Goal: Task Accomplishment & Management: Manage account settings

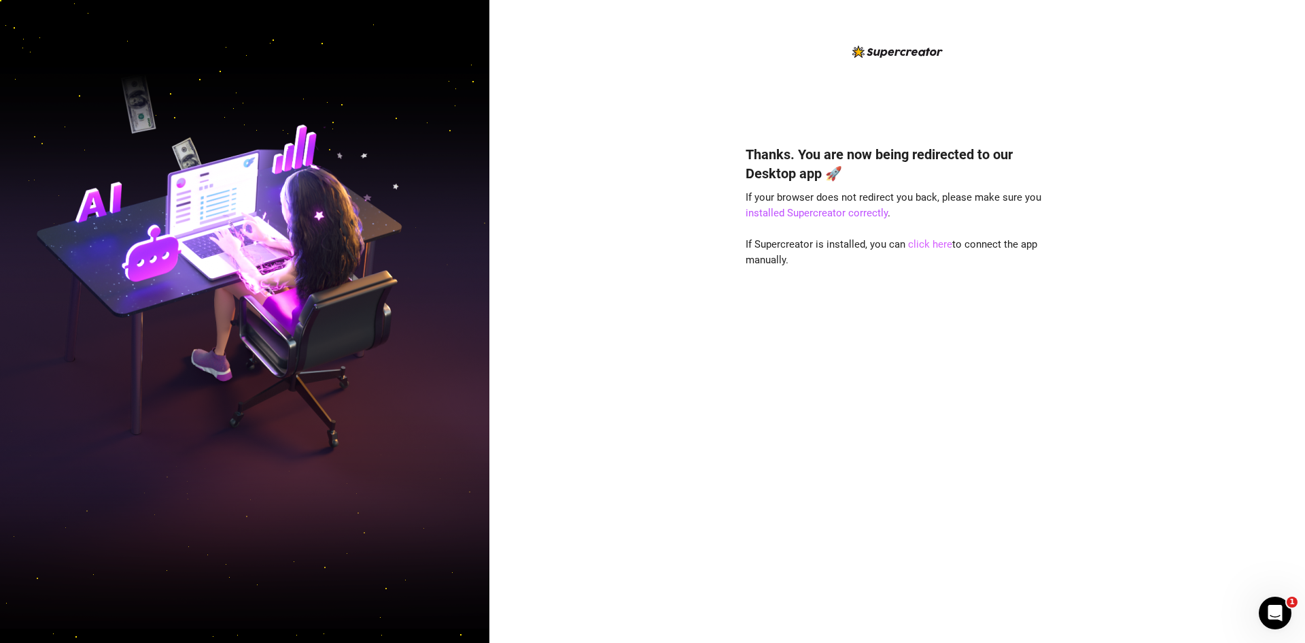
click at [926, 247] on link "click here" at bounding box center [930, 244] width 44 height 12
click at [924, 241] on link "click here" at bounding box center [930, 244] width 44 height 12
click at [915, 241] on link "click here" at bounding box center [930, 244] width 44 height 12
click at [798, 216] on link "installed Supercreator correctly" at bounding box center [817, 213] width 142 height 12
click at [932, 248] on link "click here" at bounding box center [930, 244] width 44 height 12
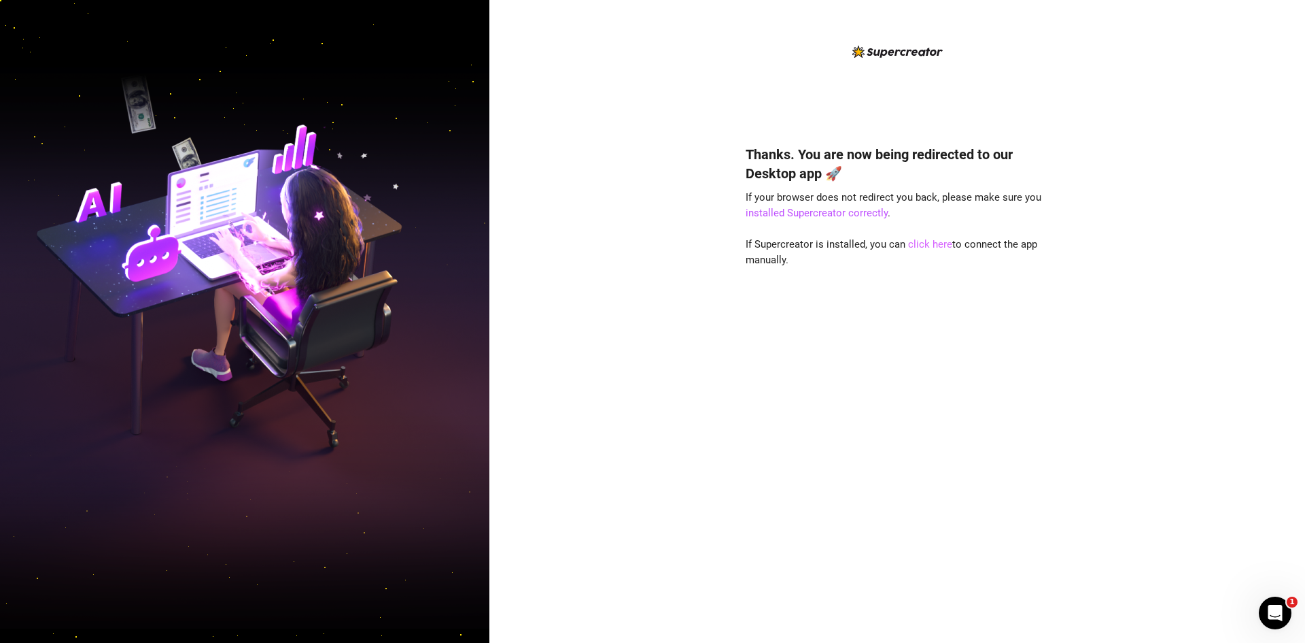
click at [930, 245] on link "click here" at bounding box center [930, 244] width 44 height 12
click at [766, 212] on link "installed Supercreator correctly" at bounding box center [817, 213] width 142 height 12
click at [939, 244] on link "click here" at bounding box center [930, 244] width 44 height 12
click at [917, 243] on link "click here" at bounding box center [930, 244] width 44 height 12
click at [791, 216] on link "installed Supercreator correctly" at bounding box center [817, 213] width 142 height 12
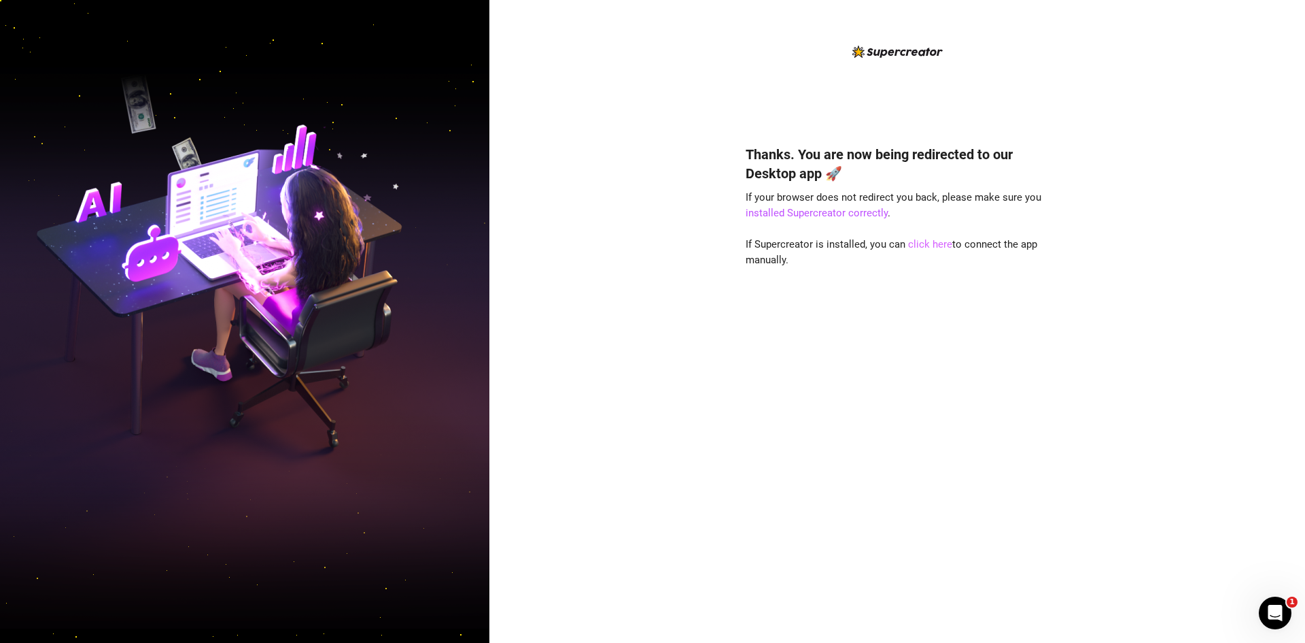
click at [916, 243] on link "click here" at bounding box center [930, 244] width 44 height 12
click at [931, 244] on link "click here" at bounding box center [930, 244] width 44 height 12
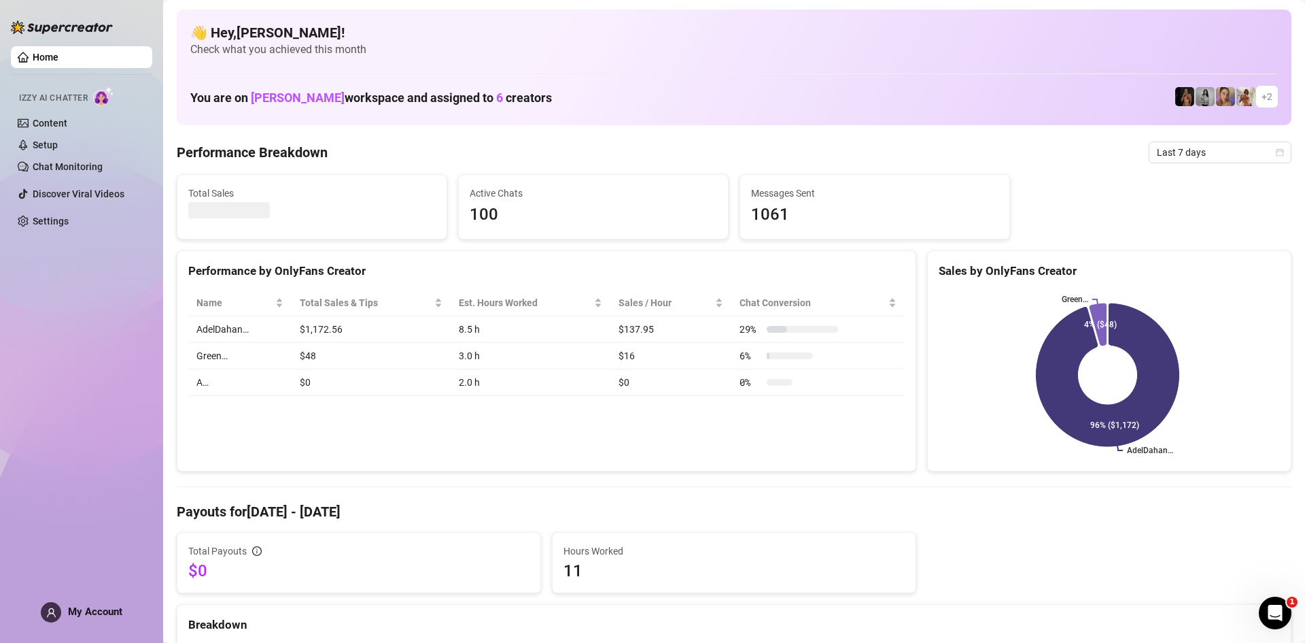
click at [70, 619] on div "My Account" at bounding box center [82, 612] width 82 height 20
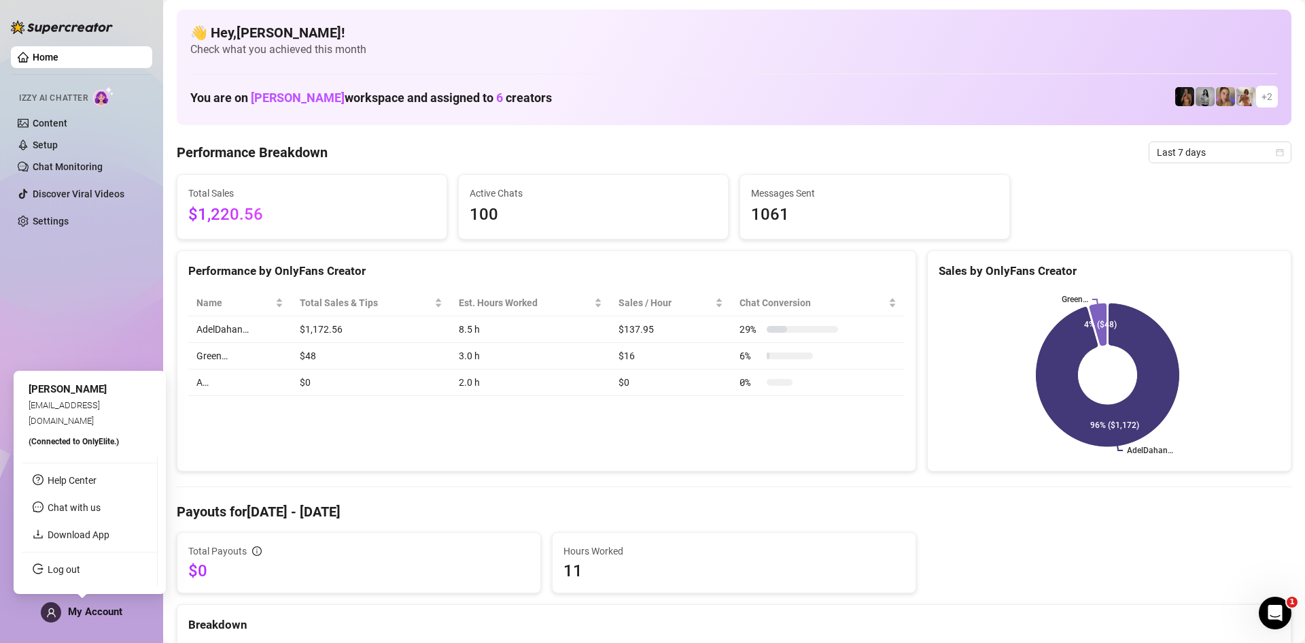
click at [99, 419] on span "[EMAIL_ADDRESS][DOMAIN_NAME]" at bounding box center [64, 412] width 71 height 25
click at [119, 445] on div "(Connected to OnlyElite. )" at bounding box center [90, 440] width 122 height 15
click at [80, 564] on link "Log out" at bounding box center [64, 569] width 33 height 11
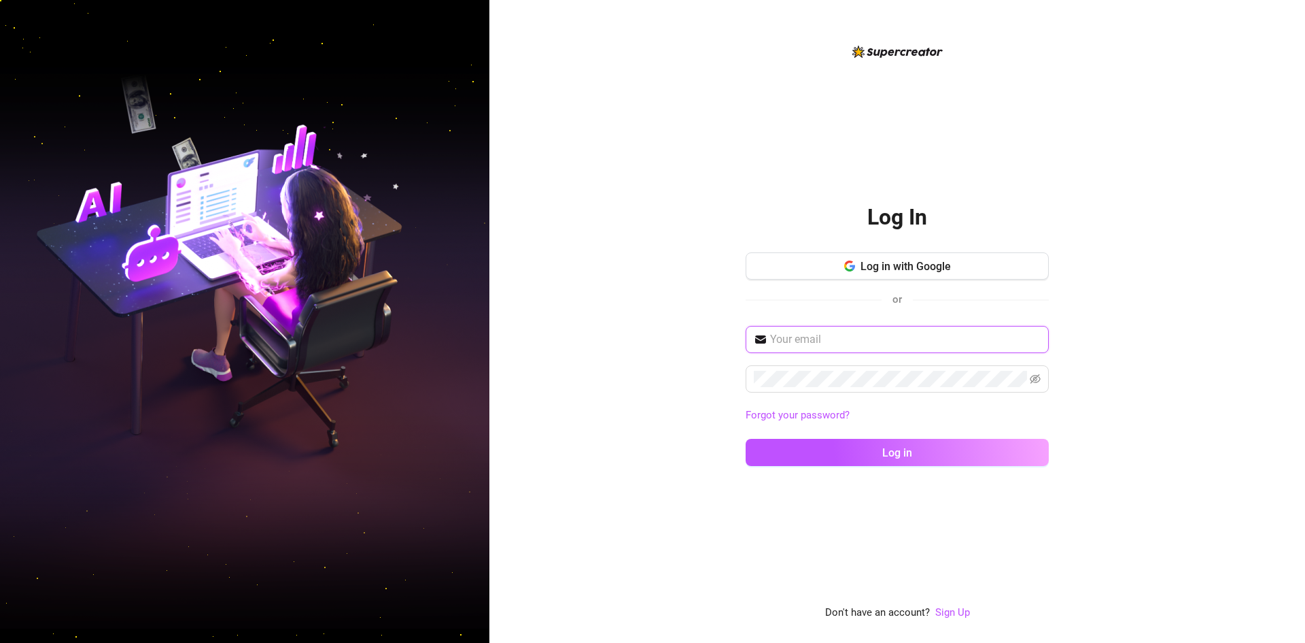
click at [812, 338] on input "text" at bounding box center [905, 339] width 271 height 16
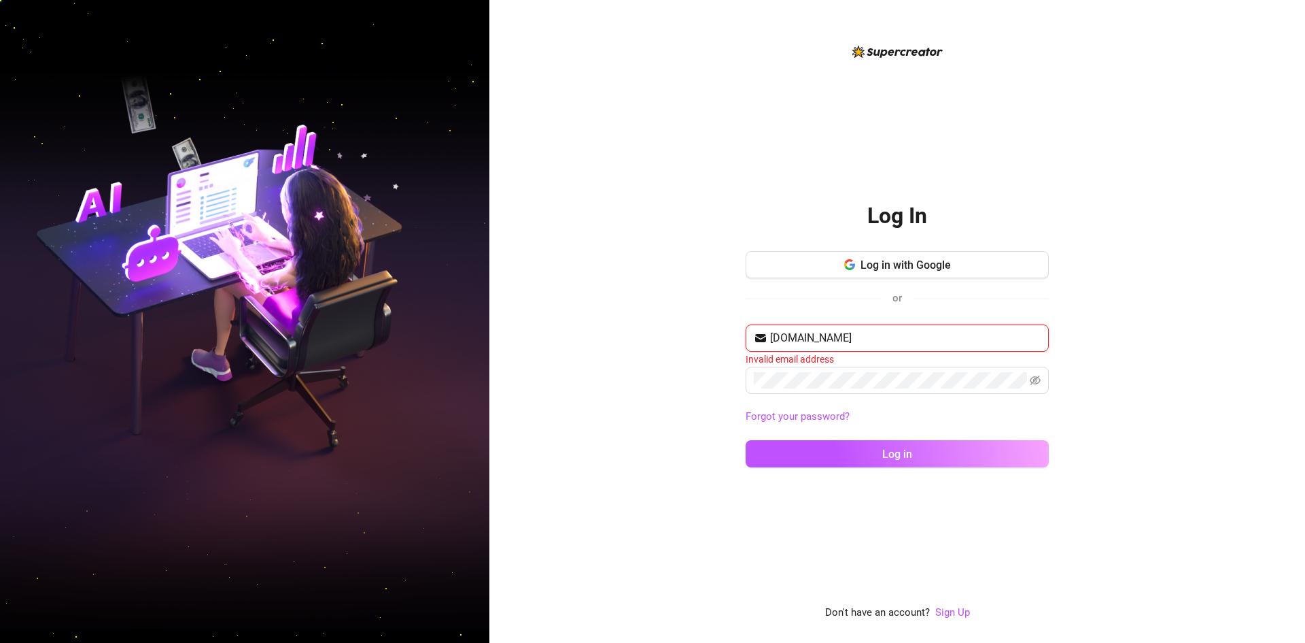
click at [802, 339] on input "[DOMAIN_NAME]" at bounding box center [905, 338] width 271 height 16
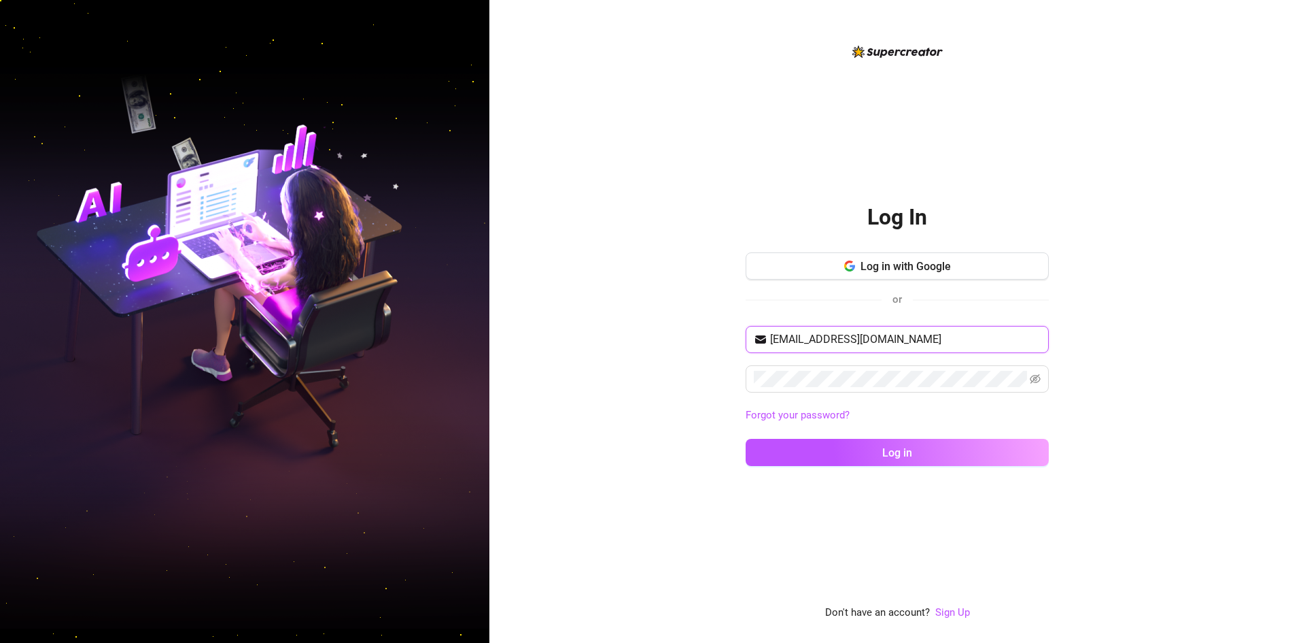
click at [871, 341] on input "[EMAIL_ADDRESS][DOMAIN_NAME]" at bounding box center [905, 339] width 271 height 16
type input "[PERSON_NAME][EMAIL_ADDRESS][DOMAIN_NAME]"
click at [746, 439] on button "Log in" at bounding box center [897, 452] width 303 height 27
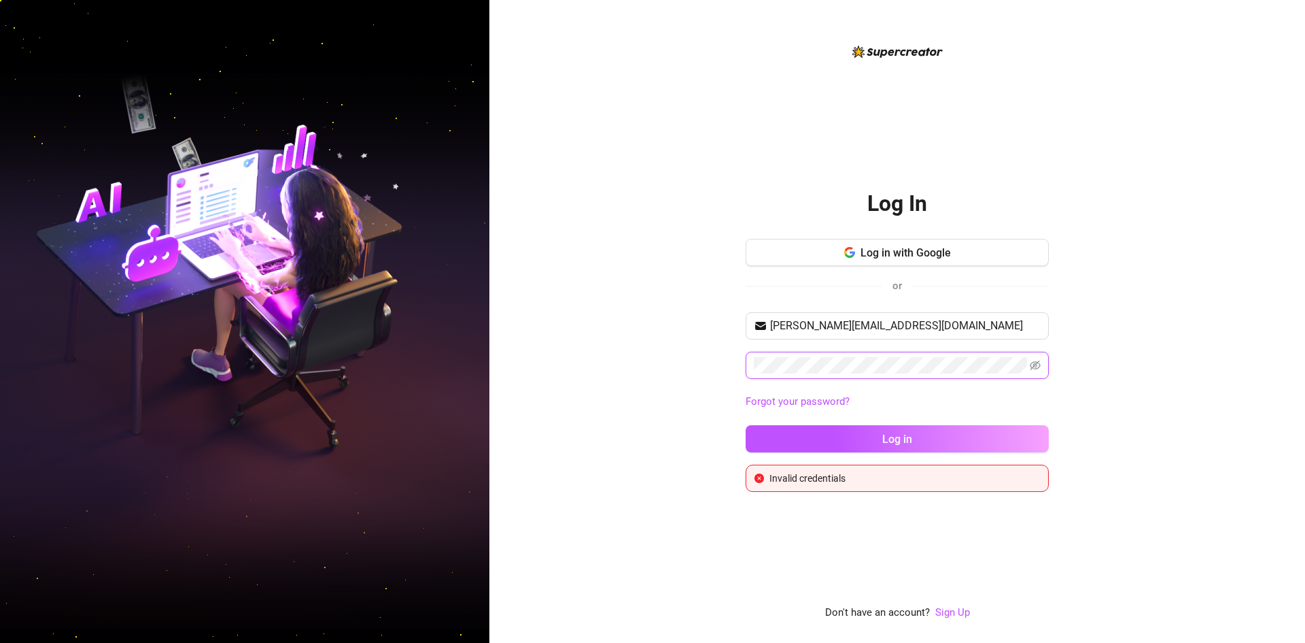
click at [746, 425] on button "Log in" at bounding box center [897, 438] width 303 height 27
